Goal: Task Accomplishment & Management: Complete application form

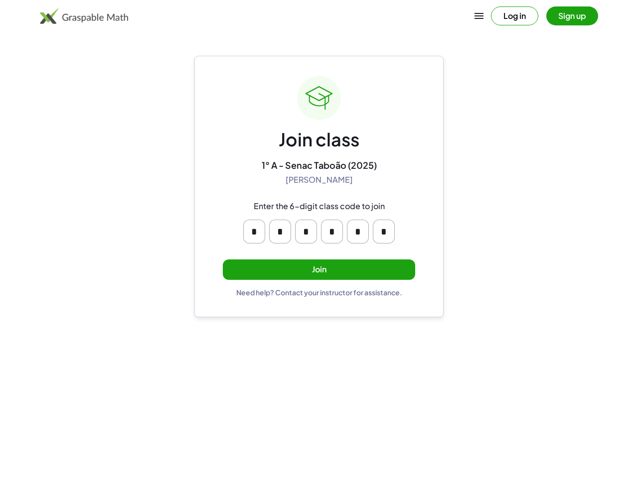
click at [479, 16] on icon "button" at bounding box center [479, 16] width 12 height 12
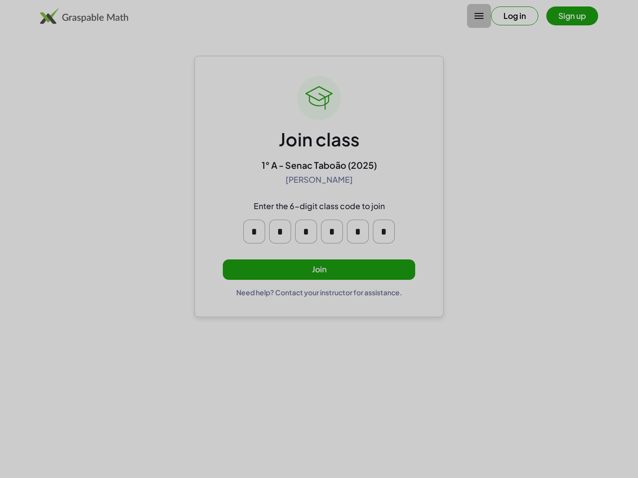
click at [572, 16] on div at bounding box center [319, 239] width 638 height 478
click at [254, 232] on div at bounding box center [319, 239] width 638 height 478
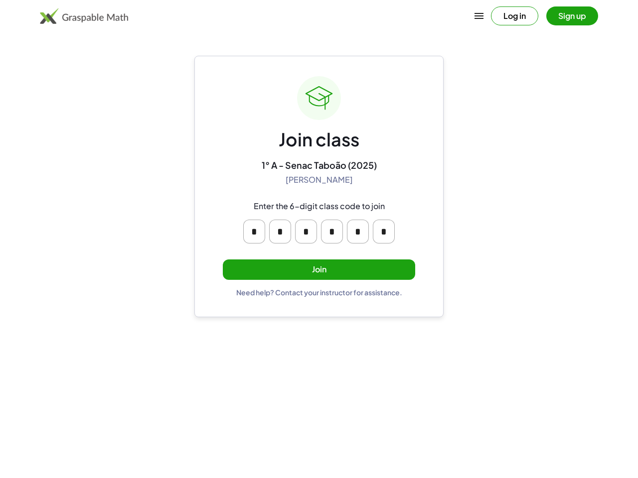
click at [280, 232] on input "*" at bounding box center [280, 232] width 22 height 24
click at [306, 232] on input "*" at bounding box center [306, 232] width 22 height 24
click at [332, 232] on input "*" at bounding box center [332, 232] width 22 height 24
click at [358, 232] on input "*" at bounding box center [358, 232] width 22 height 24
click at [384, 232] on input "*" at bounding box center [384, 232] width 22 height 24
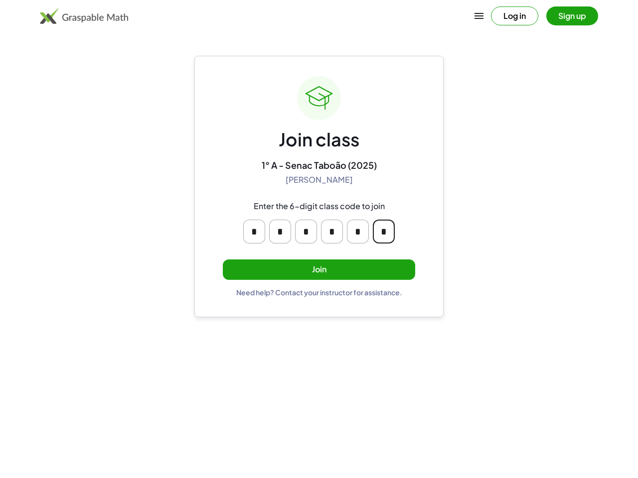
click at [319, 270] on button "Join" at bounding box center [319, 270] width 192 height 20
